Goal: Task Accomplishment & Management: Manage account settings

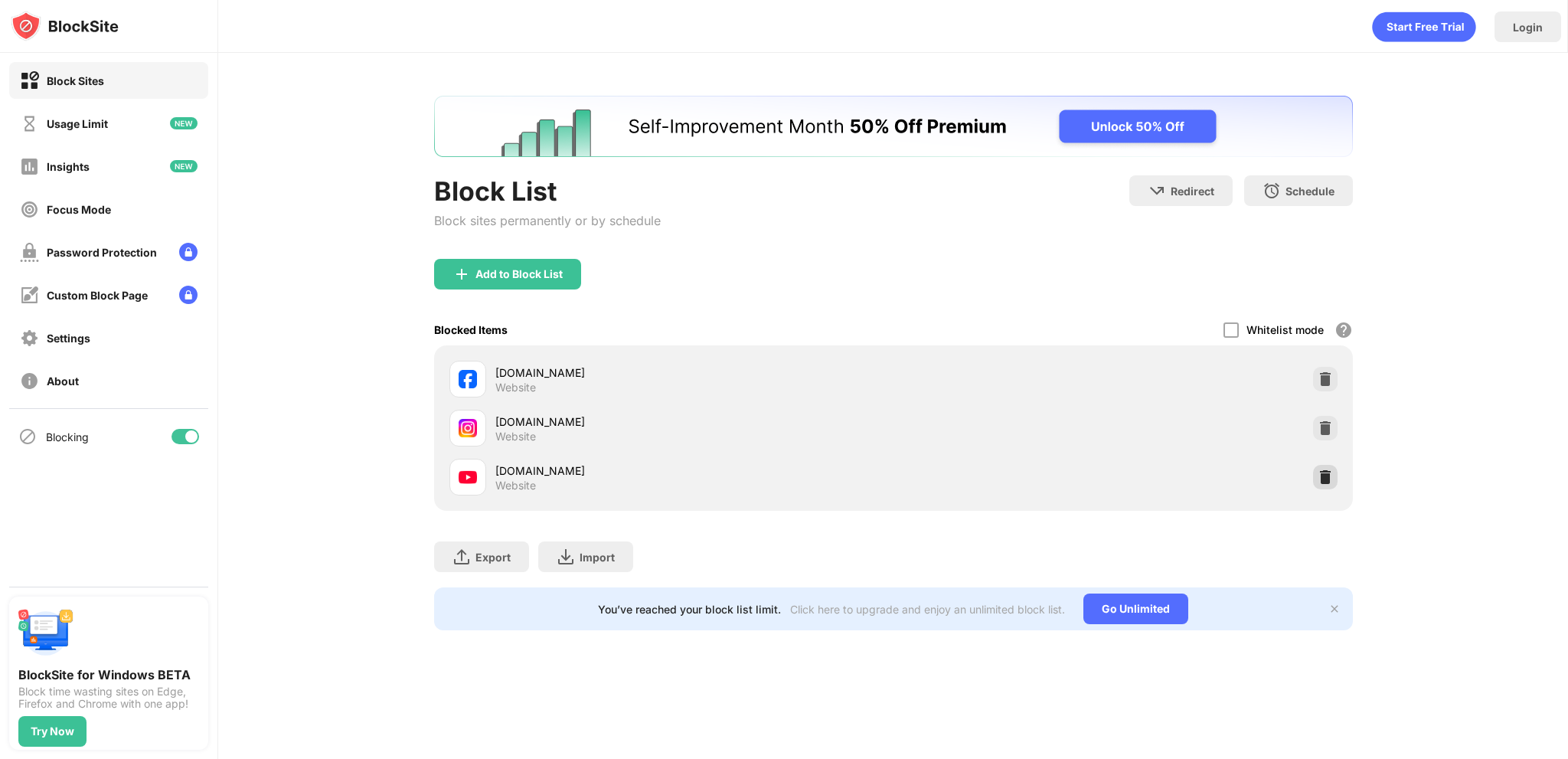
click at [1323, 473] on img at bounding box center [1326, 477] width 16 height 16
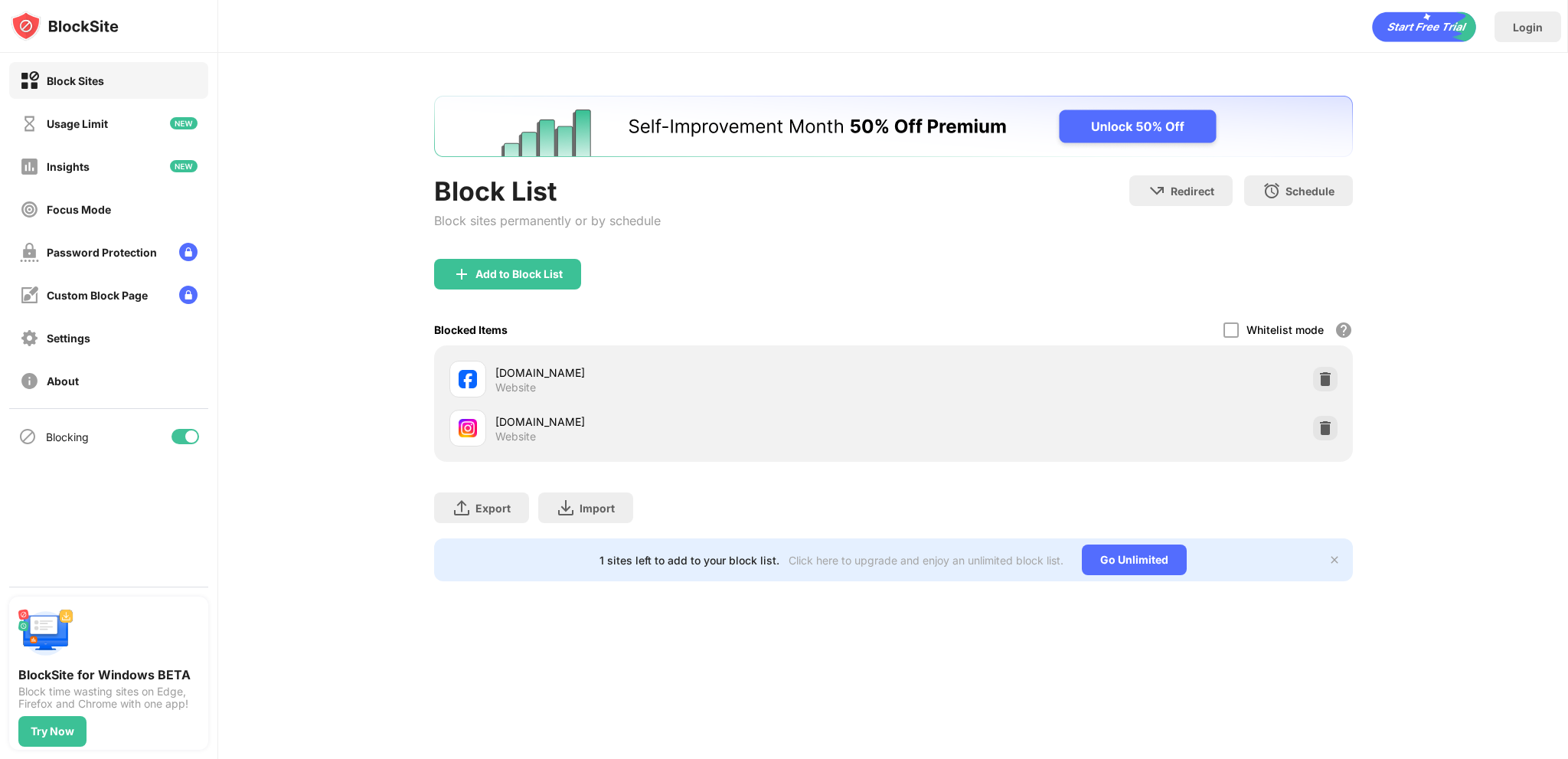
click at [504, 288] on div "Add to Block List" at bounding box center [507, 274] width 147 height 31
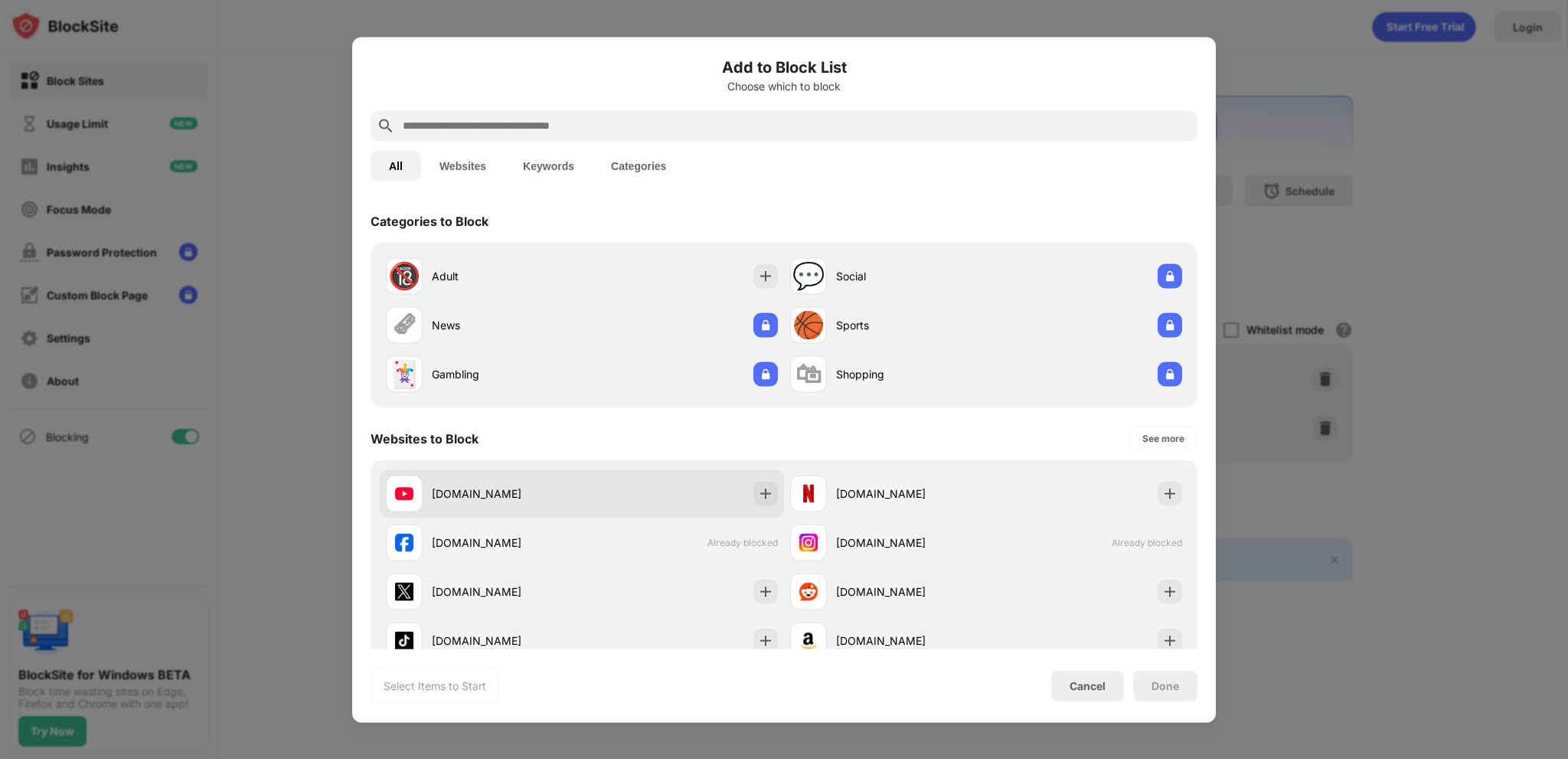
click at [536, 483] on div "[DOMAIN_NAME]" at bounding box center [484, 493] width 196 height 37
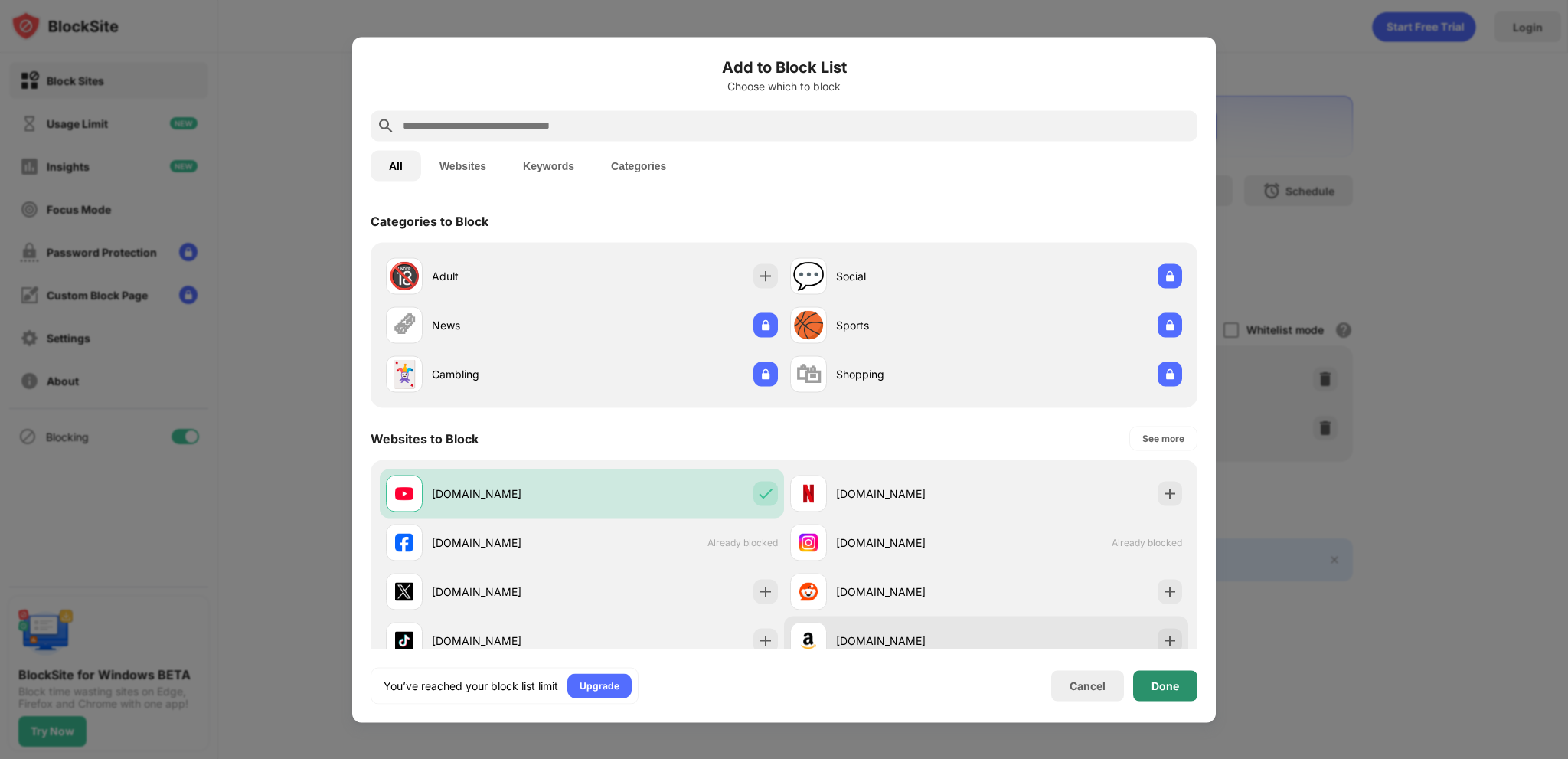
drag, startPoint x: 1168, startPoint y: 691, endPoint x: 1134, endPoint y: 620, distance: 78.7
click at [1169, 691] on div "Done" at bounding box center [1165, 686] width 27 height 13
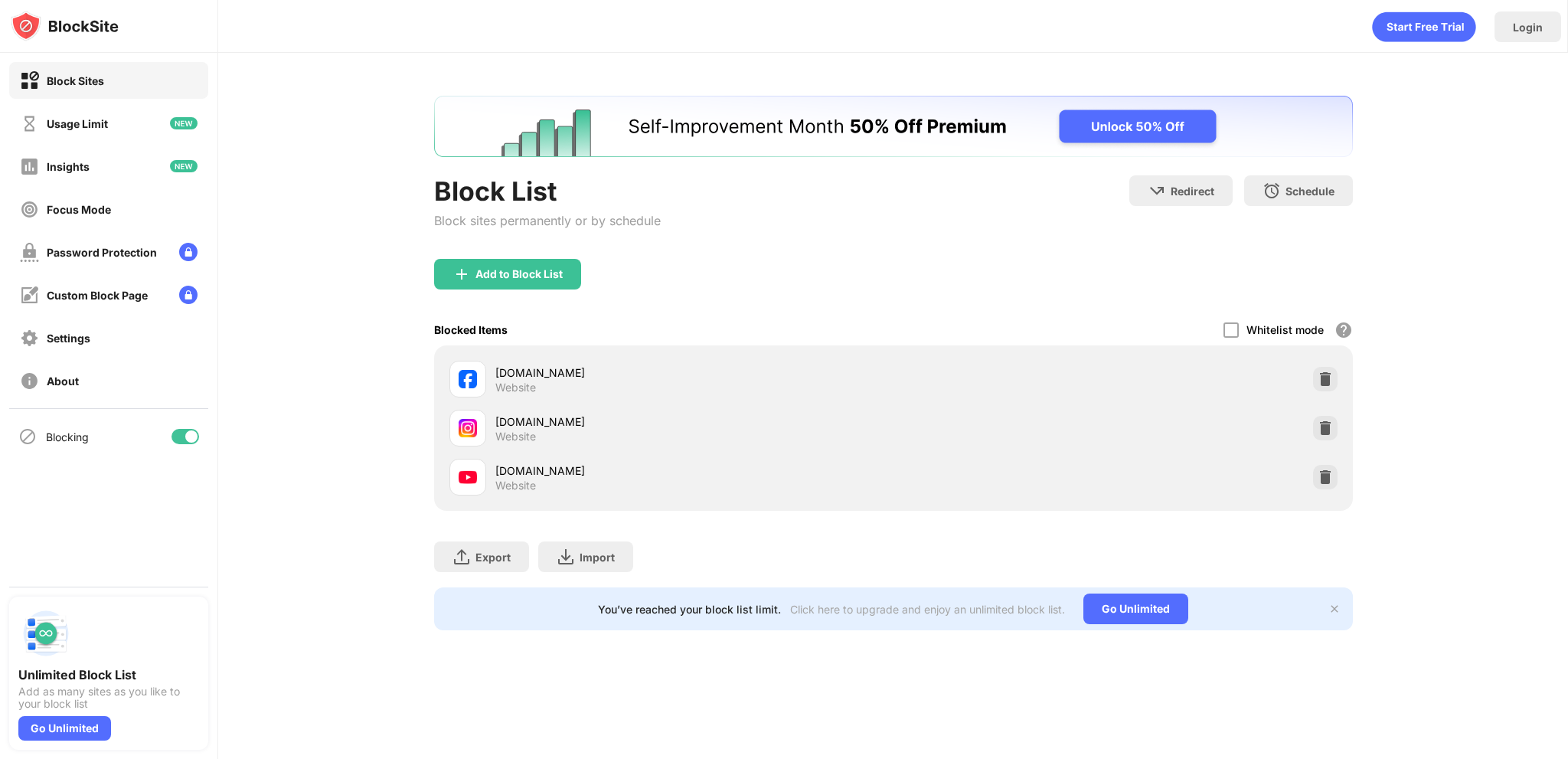
click at [1316, 397] on div "facebook.com Website" at bounding box center [893, 379] width 900 height 49
click at [1333, 480] on div at bounding box center [1325, 476] width 24 height 24
